Goal: Task Accomplishment & Management: Use online tool/utility

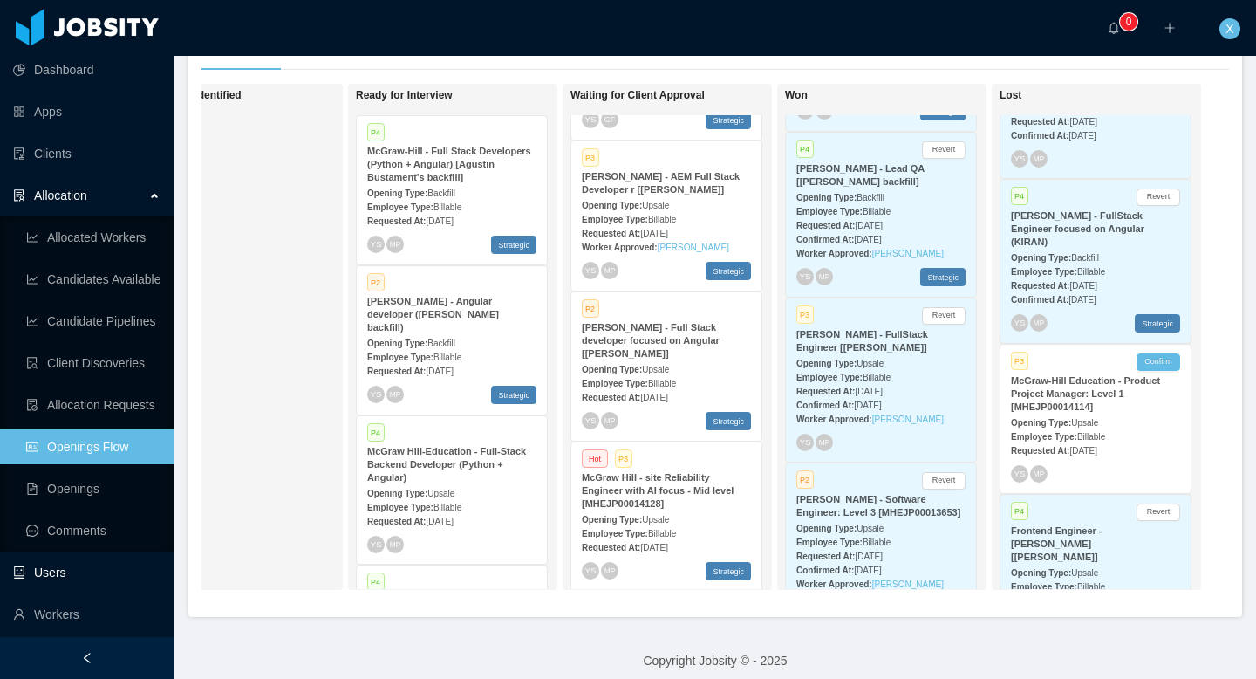
scroll to position [362, 0]
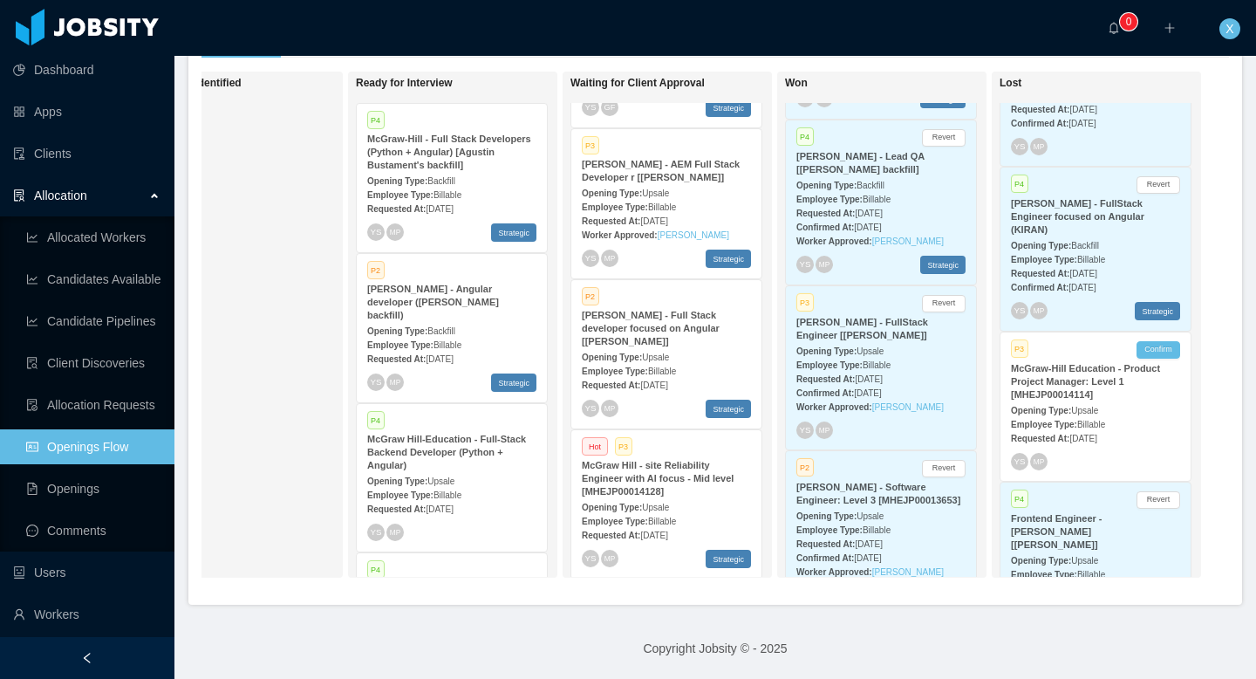
click at [691, 497] on div "Opening Type: Upsale" at bounding box center [666, 506] width 169 height 18
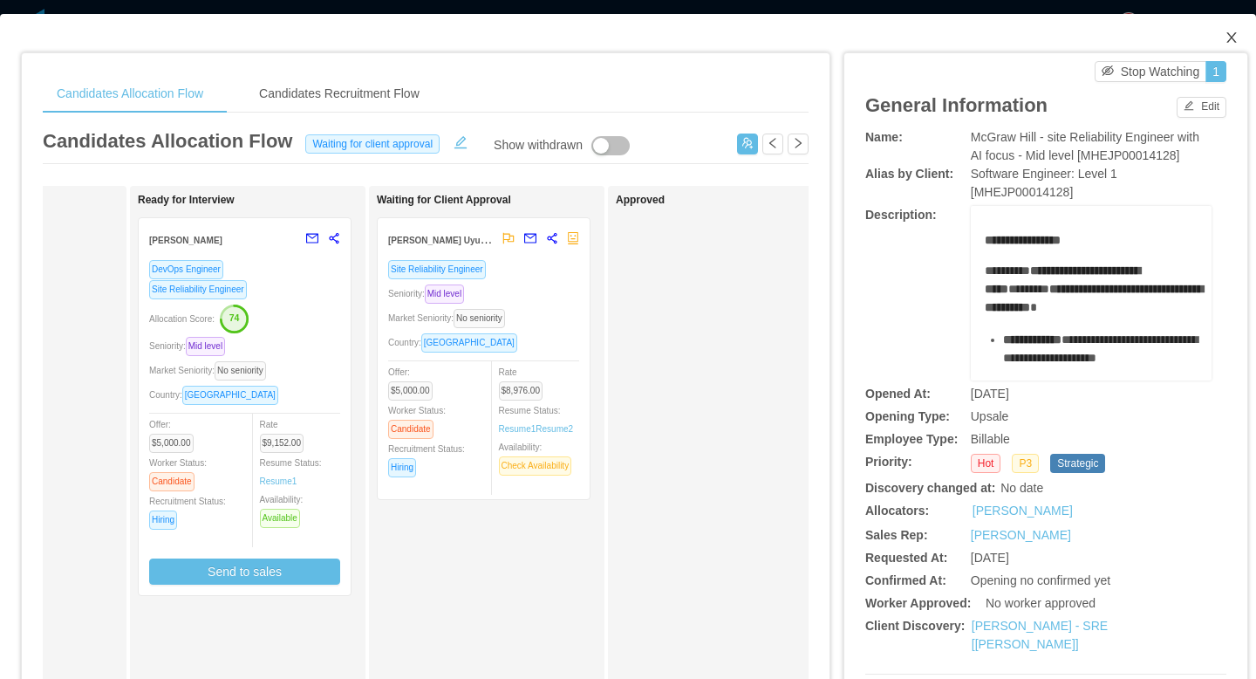
click at [866, 39] on icon "icon: close" at bounding box center [1231, 37] width 10 height 10
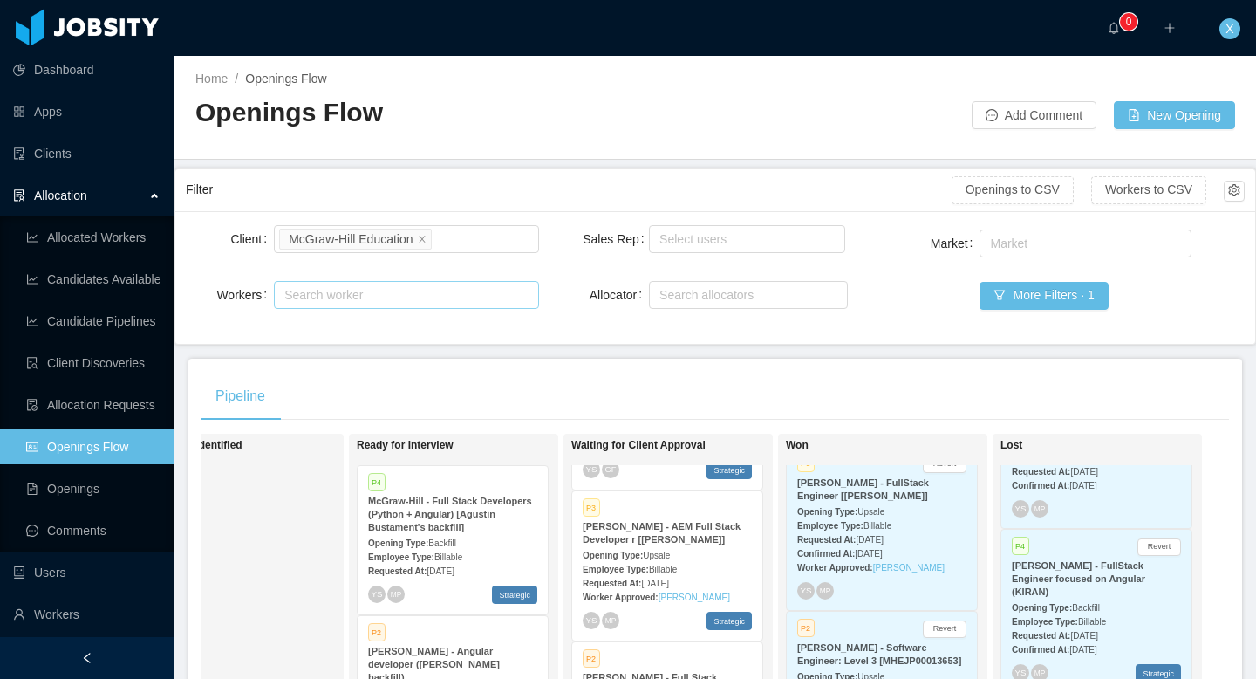
click at [338, 293] on div "Search worker" at bounding box center [398, 294] width 228 height 17
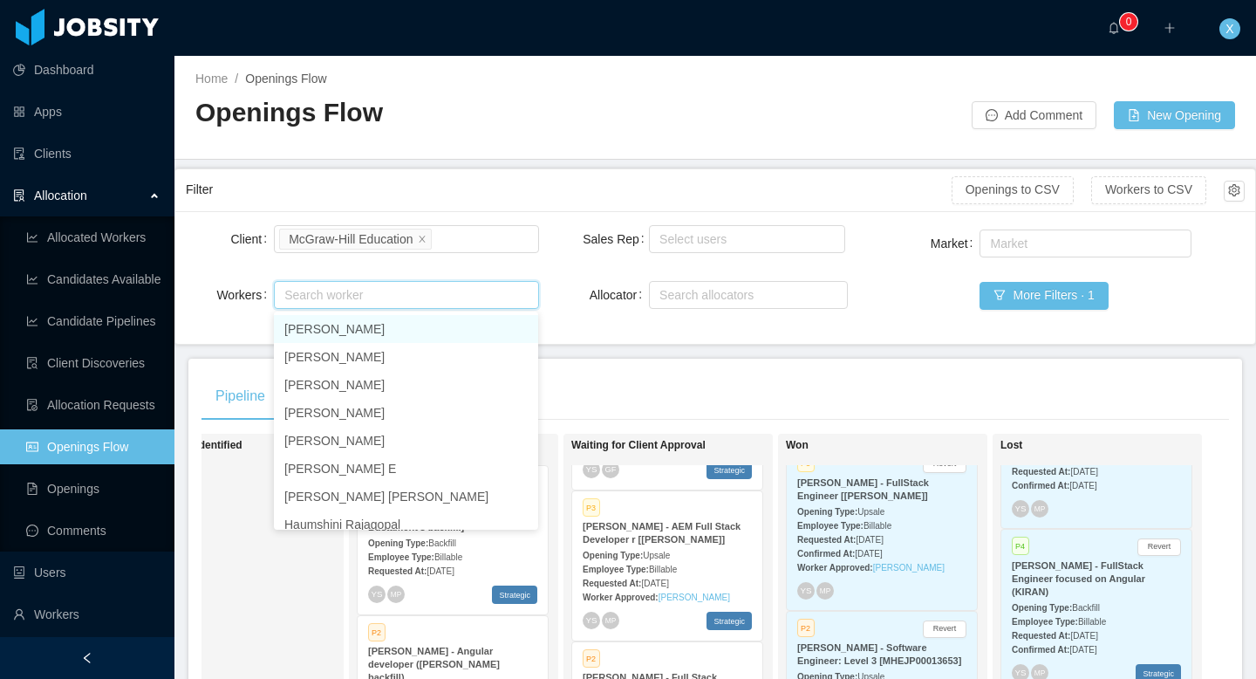
scroll to position [1, 0]
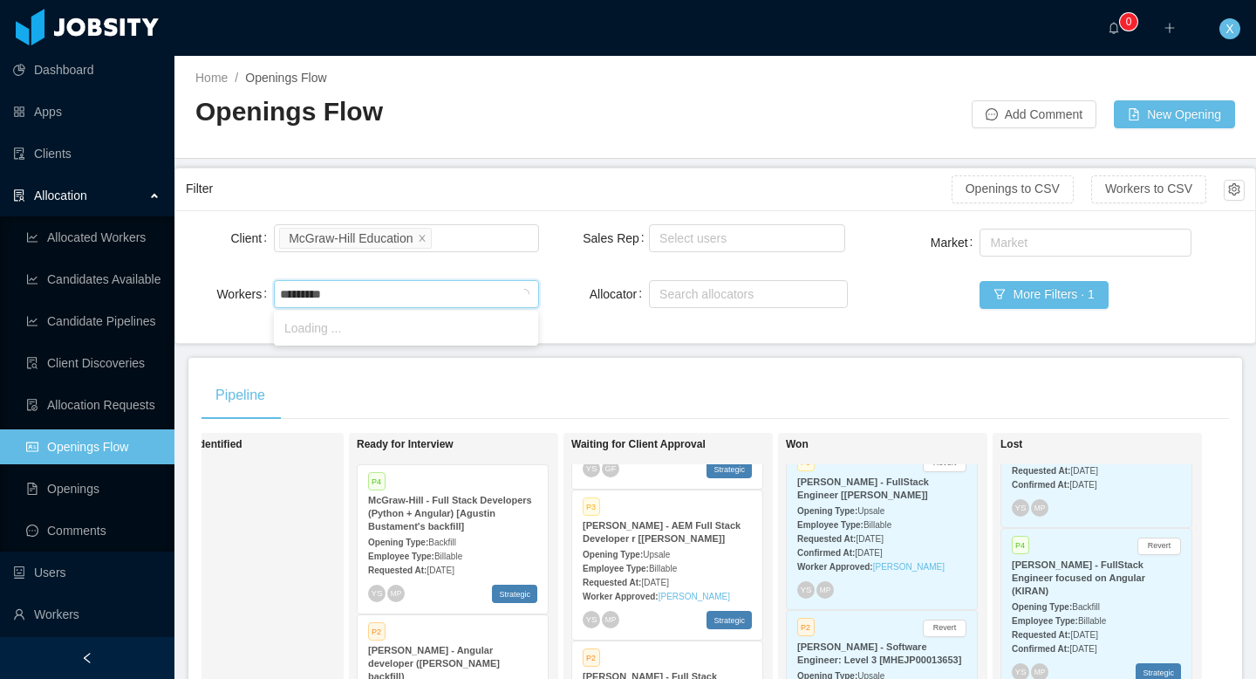
type input "**********"
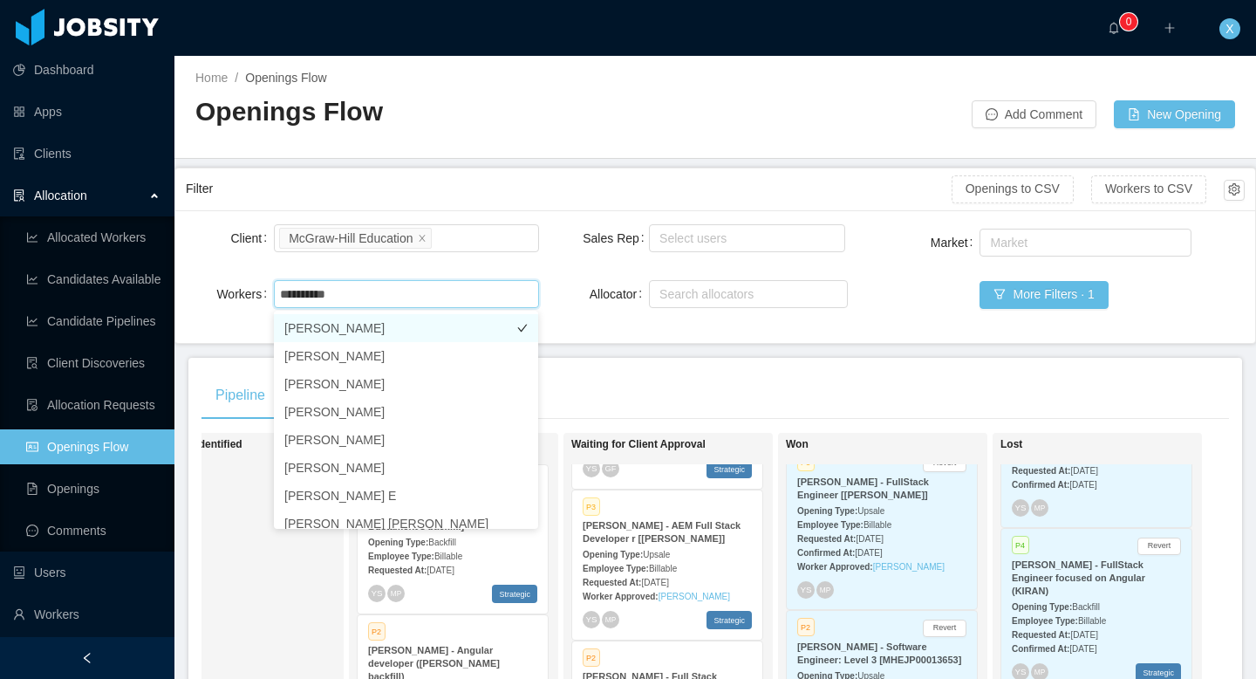
click at [334, 331] on li "[PERSON_NAME]" at bounding box center [406, 328] width 264 height 28
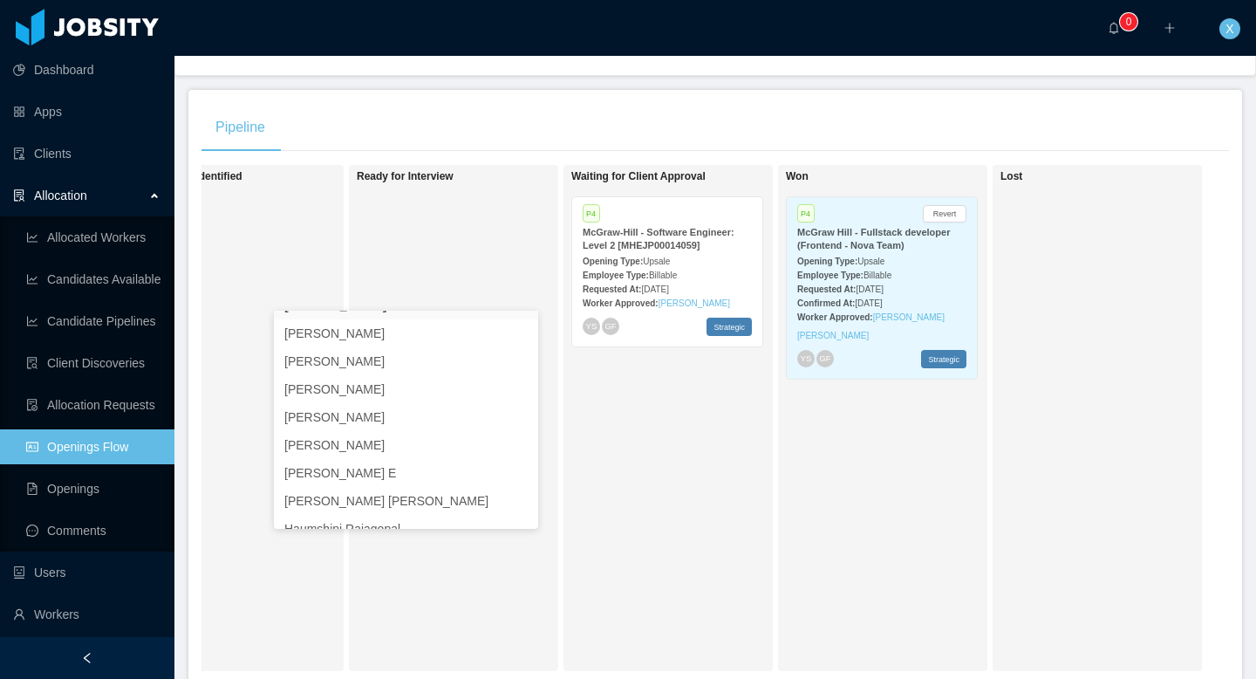
scroll to position [283, 0]
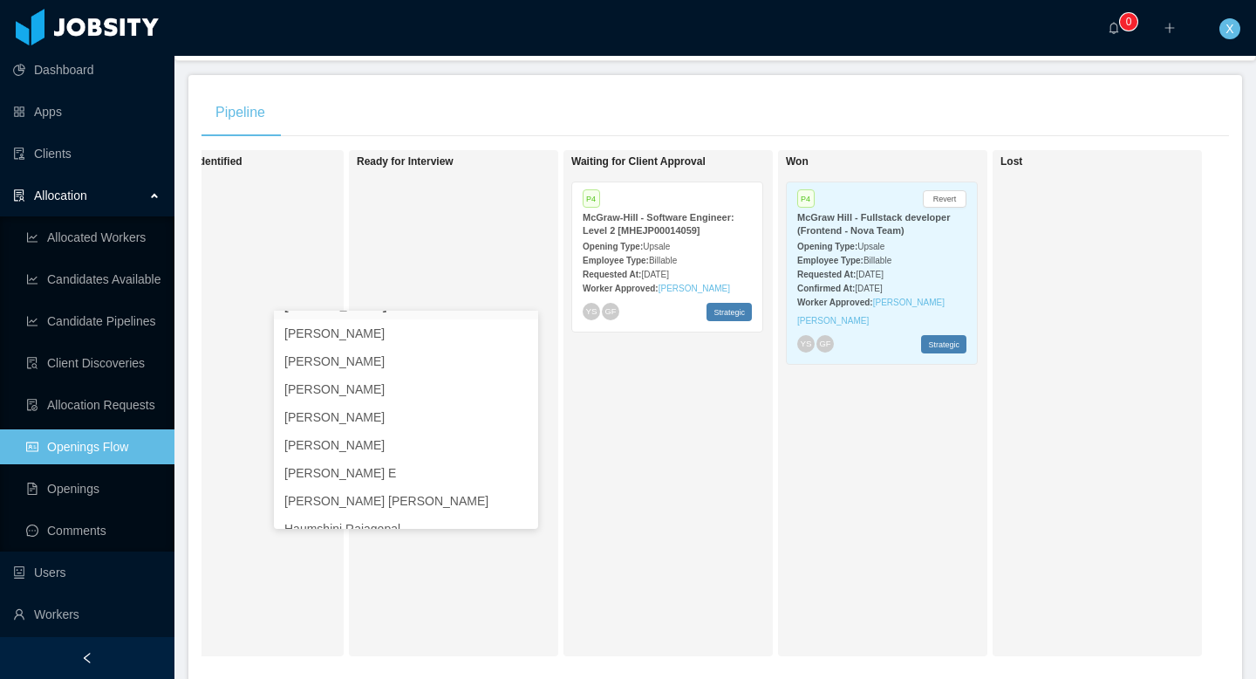
click at [659, 262] on span "Billable" at bounding box center [663, 261] width 28 height 10
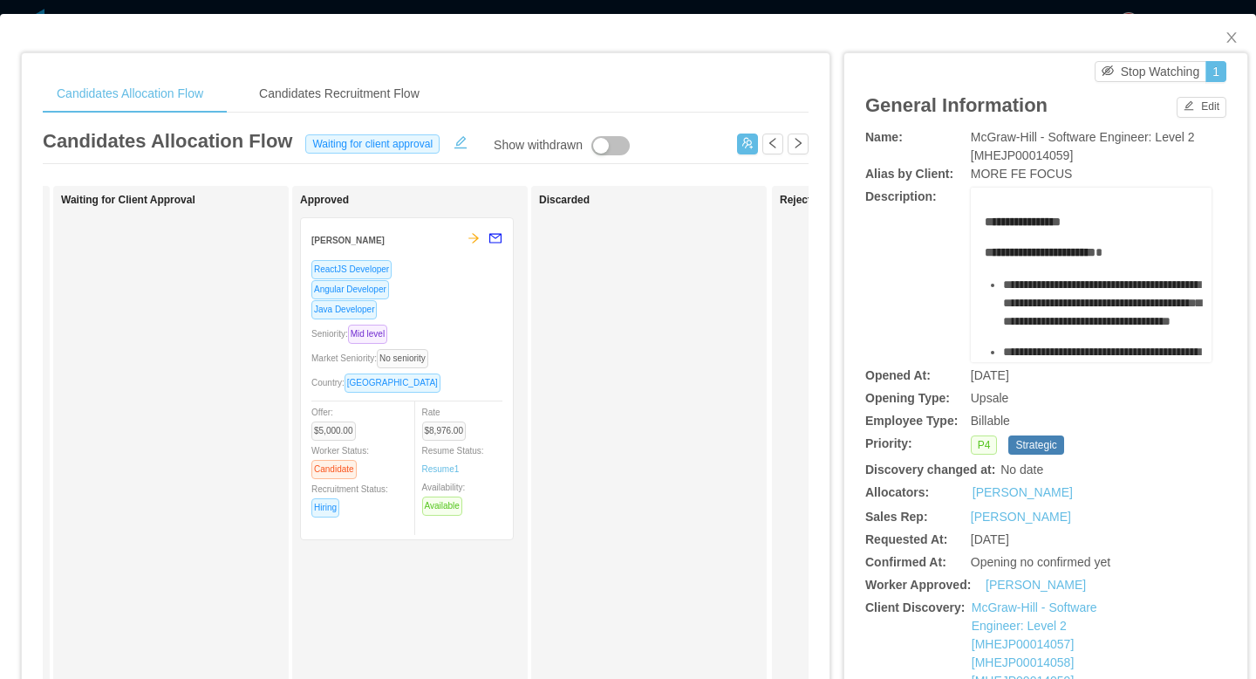
scroll to position [0, 719]
click at [424, 272] on div "ReactJS Developer" at bounding box center [410, 269] width 191 height 20
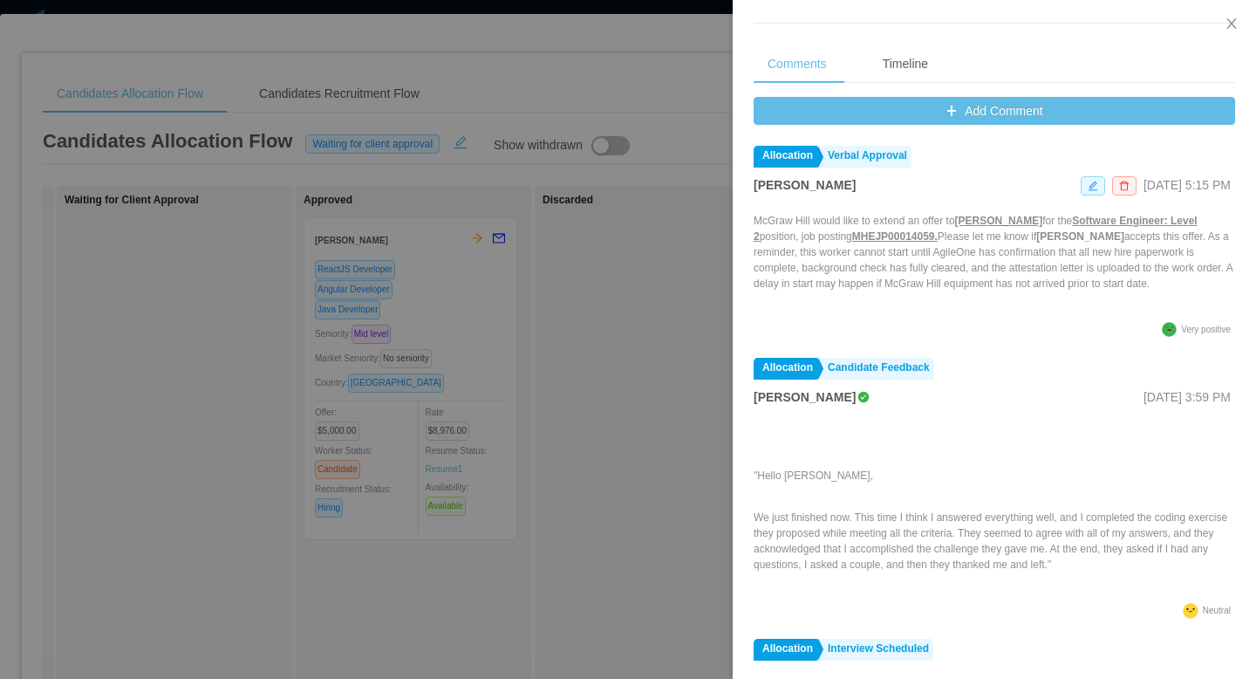
scroll to position [682, 0]
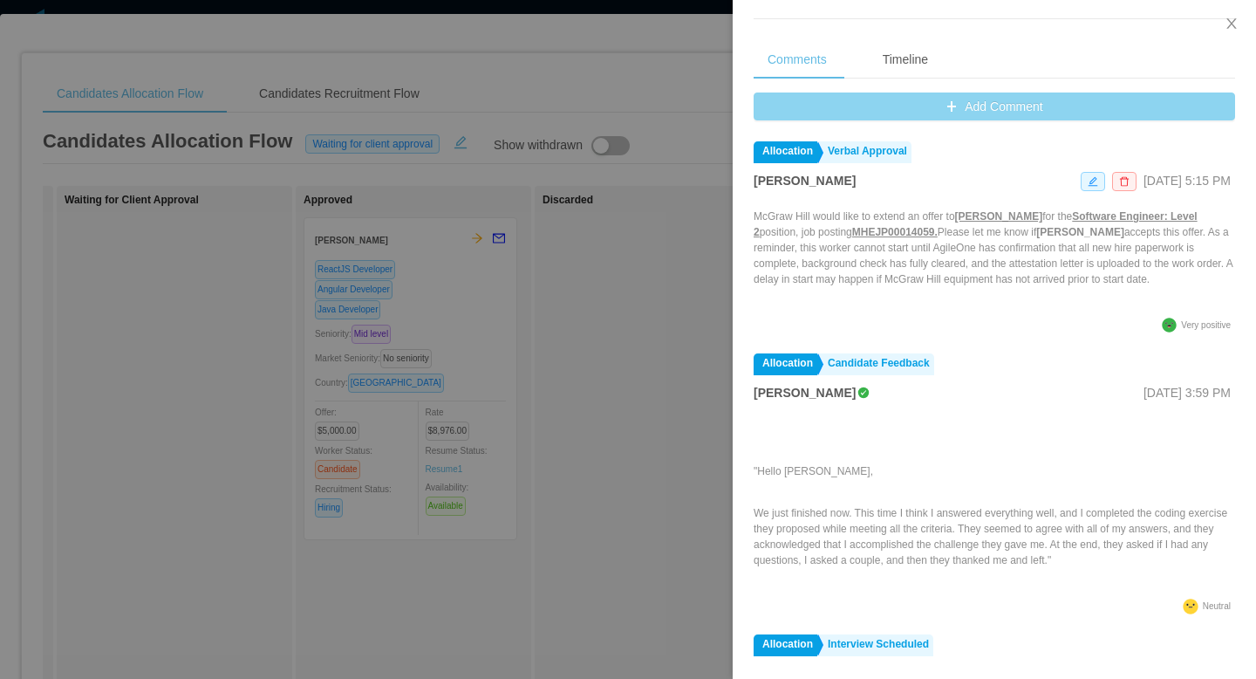
click at [866, 107] on button "Add Comment" at bounding box center [995, 106] width 482 height 28
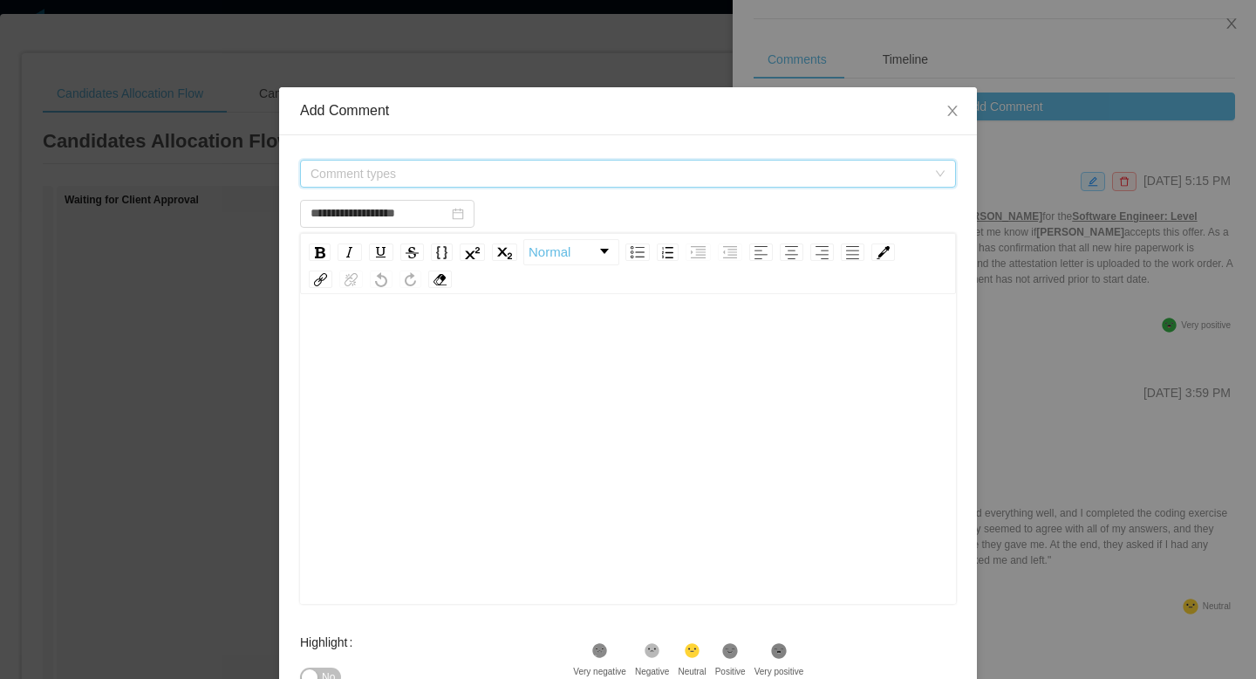
click at [406, 176] on span "Comment types" at bounding box center [619, 173] width 616 height 17
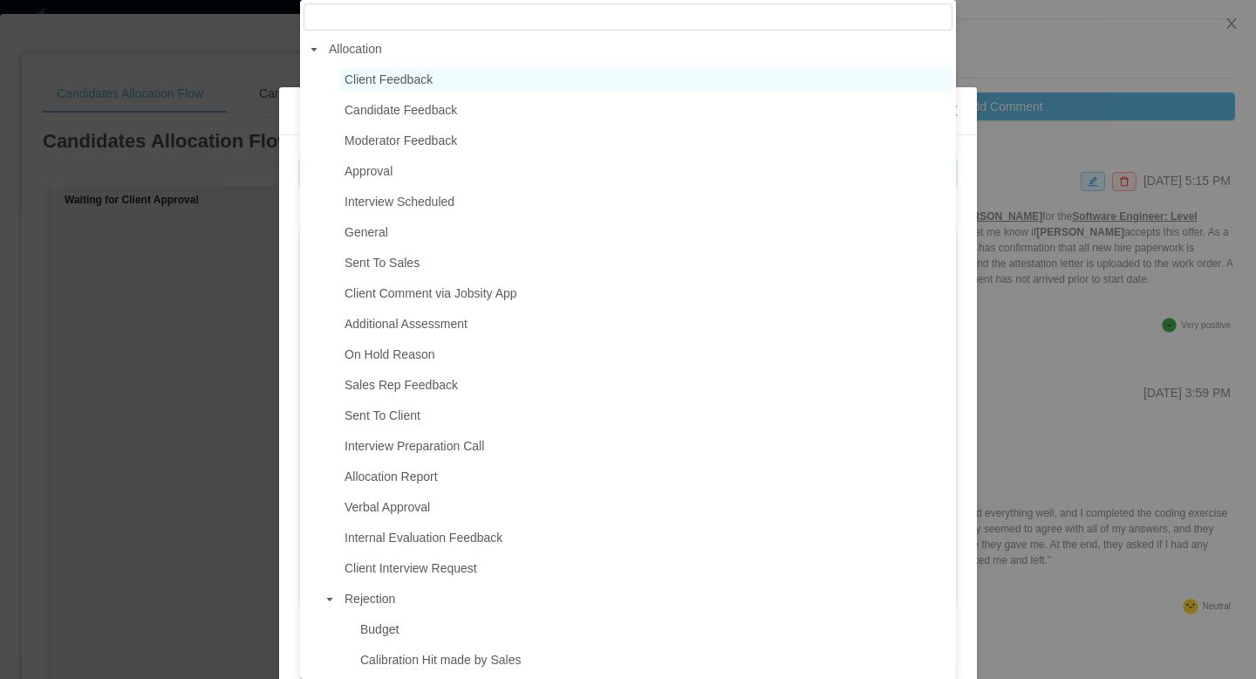
click at [433, 77] on span "Client Feedback" at bounding box center [389, 79] width 88 height 14
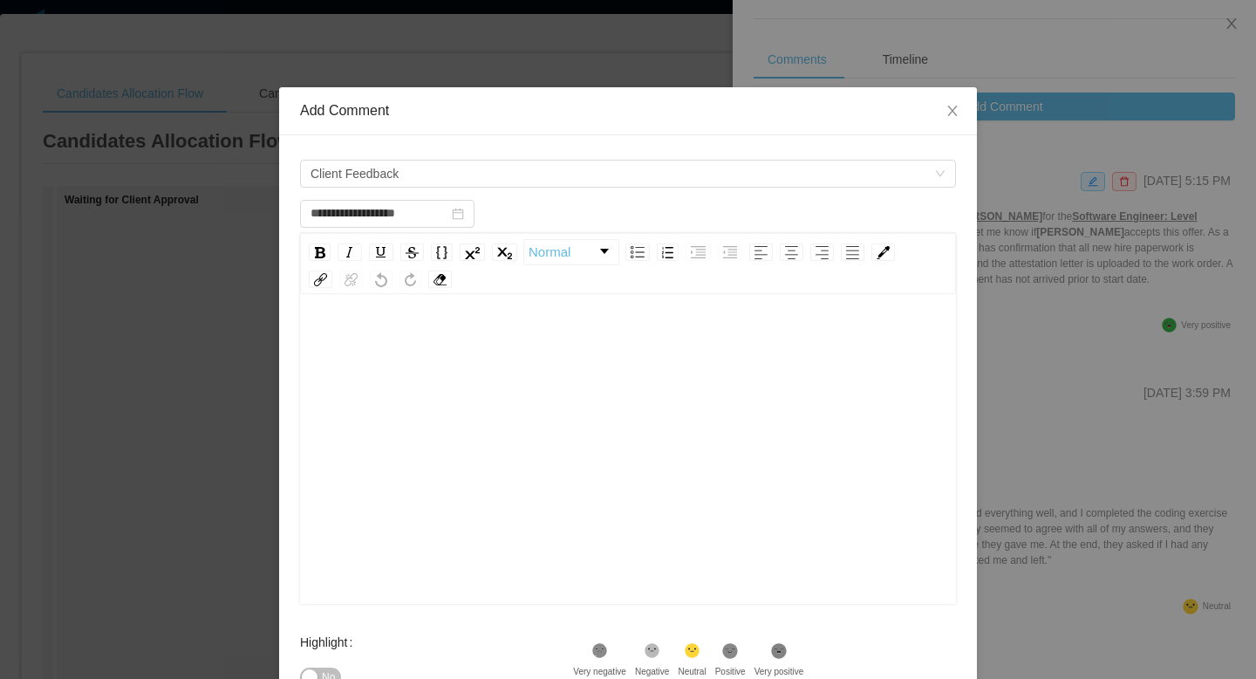
click at [416, 366] on div "rdw-editor" at bounding box center [628, 476] width 629 height 305
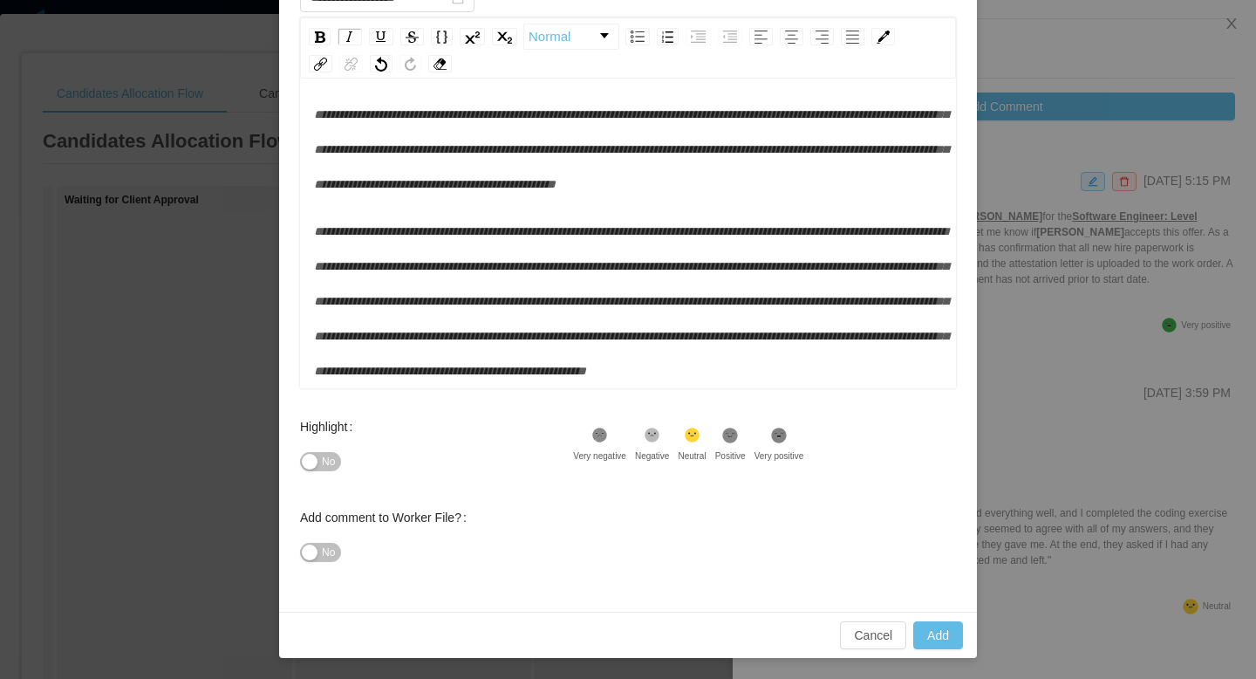
scroll to position [223, 0]
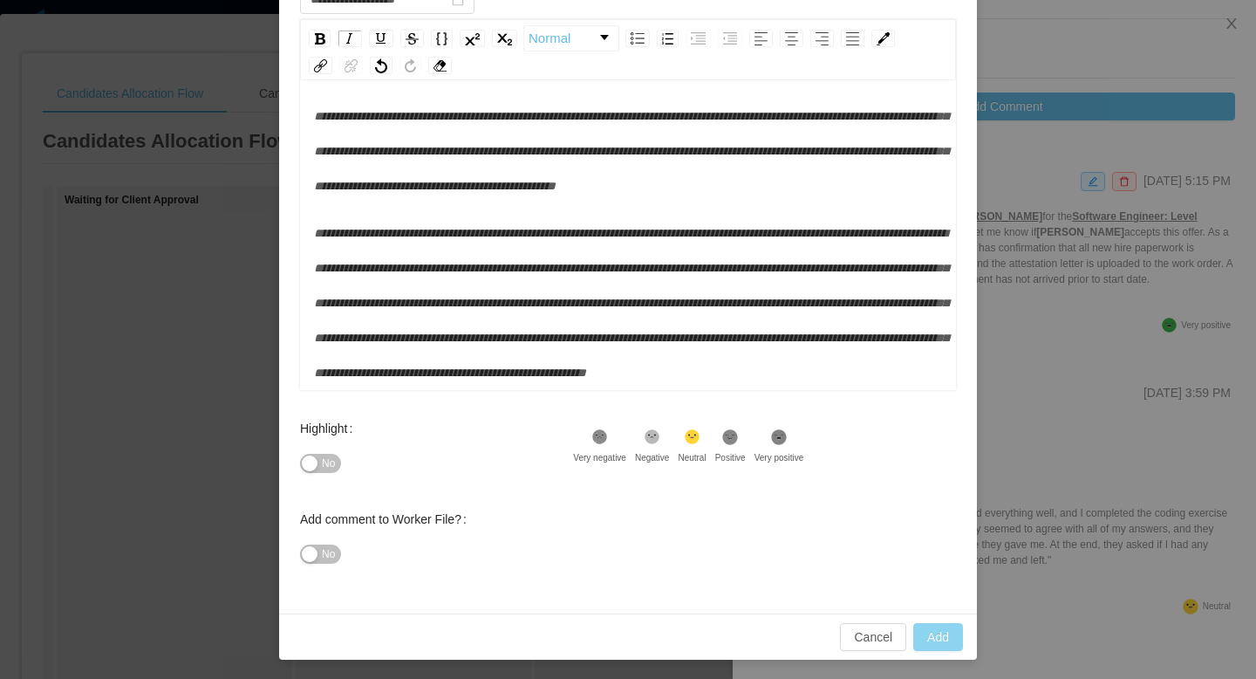
type input "**********"
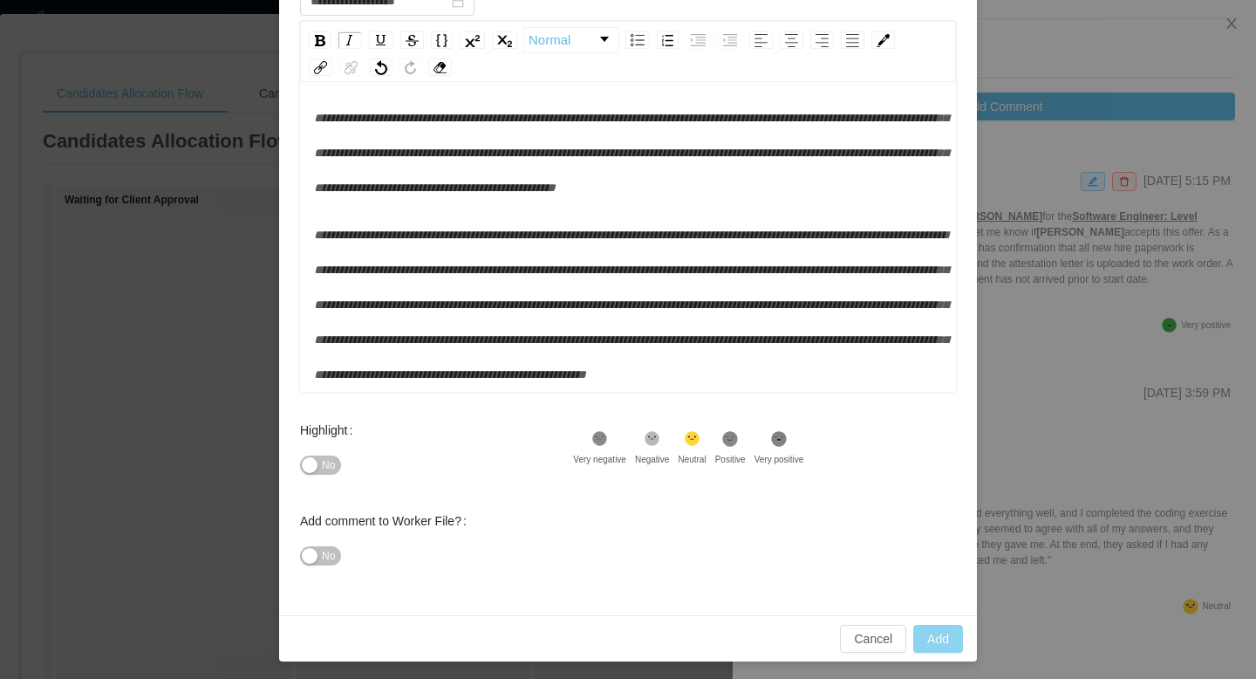
click at [866, 614] on button "Add" at bounding box center [938, 639] width 50 height 28
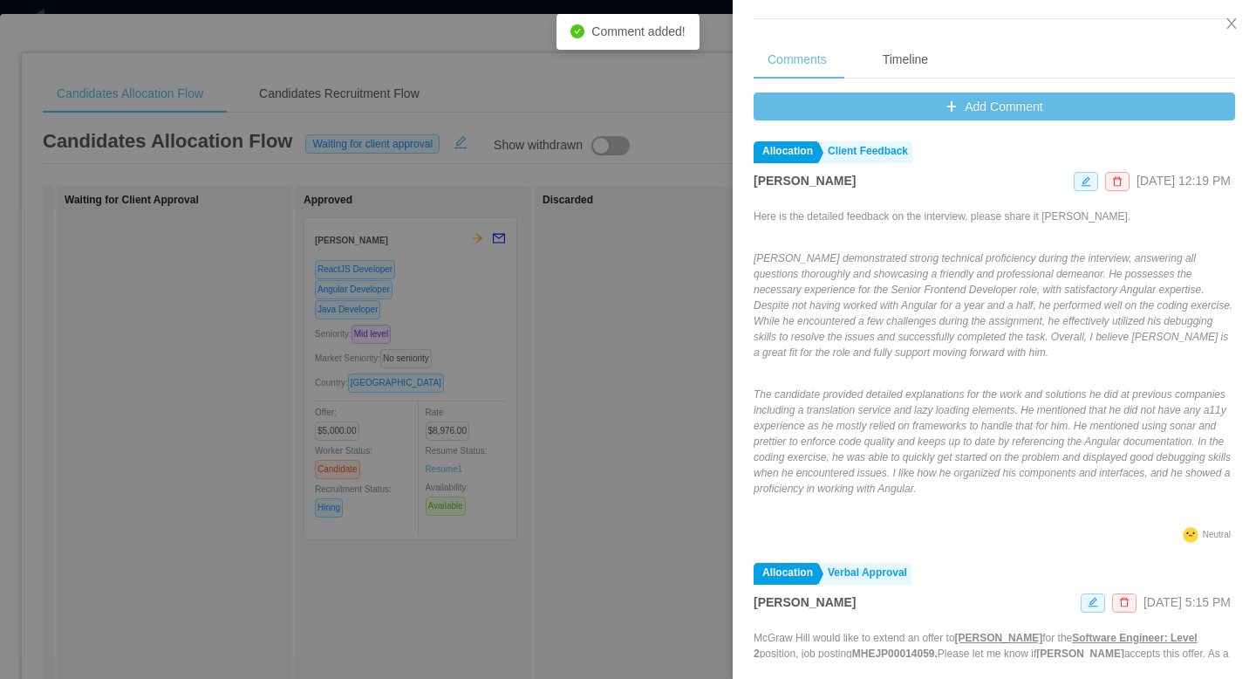
scroll to position [0, 0]
click at [866, 23] on icon "icon: close" at bounding box center [1232, 24] width 14 height 14
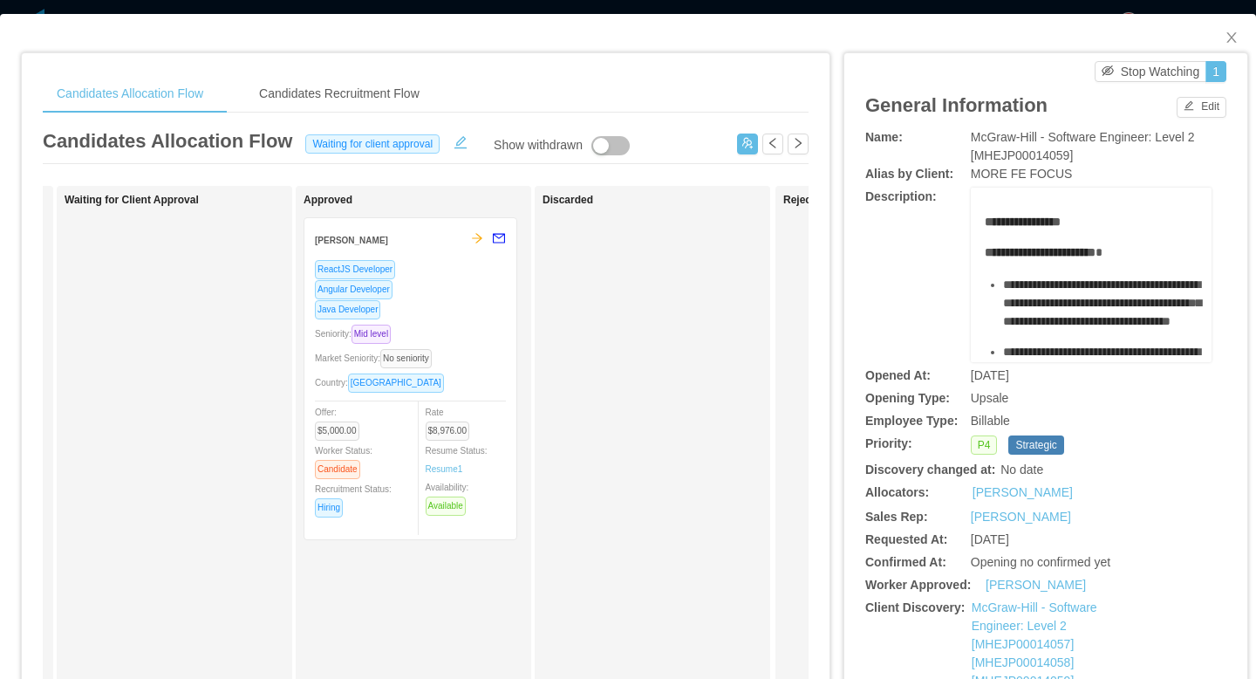
scroll to position [3, 0]
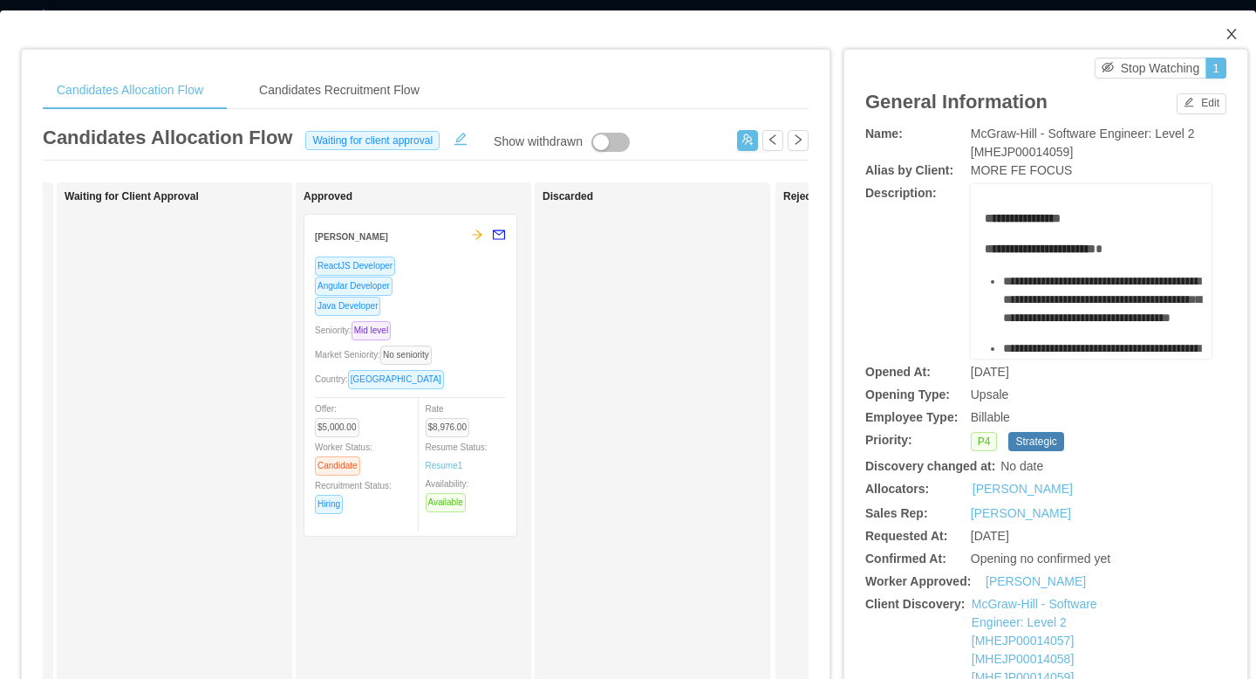
click at [866, 30] on icon "icon: close" at bounding box center [1232, 34] width 14 height 14
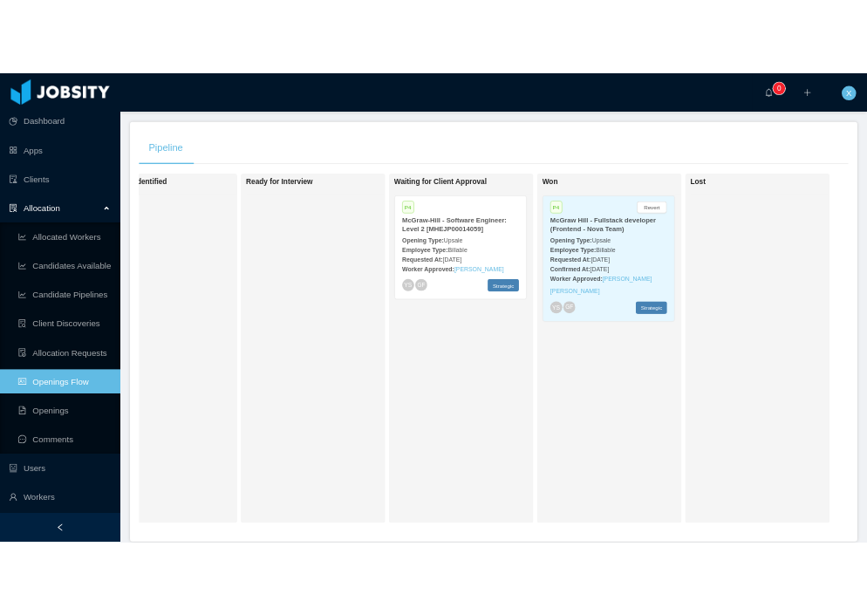
scroll to position [292, 0]
